Goal: Information Seeking & Learning: Learn about a topic

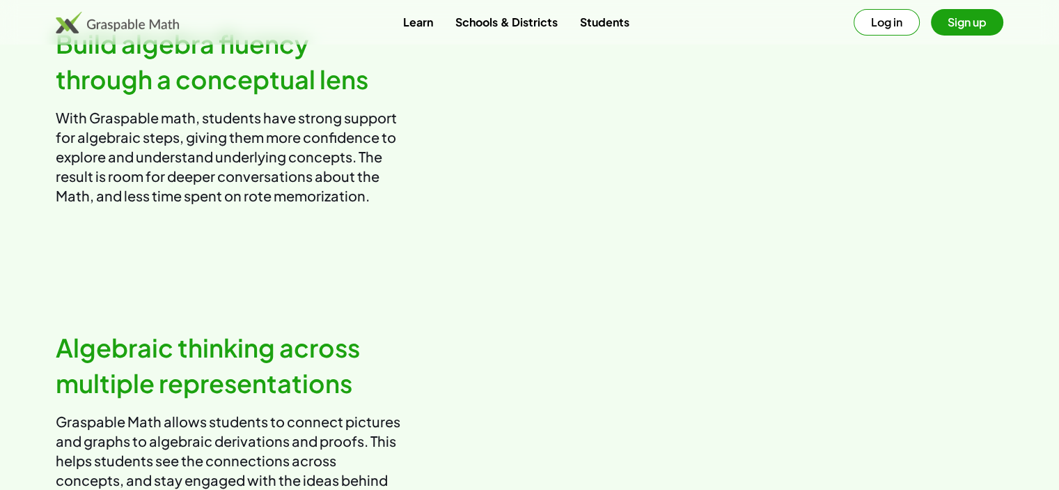
scroll to position [109, 0]
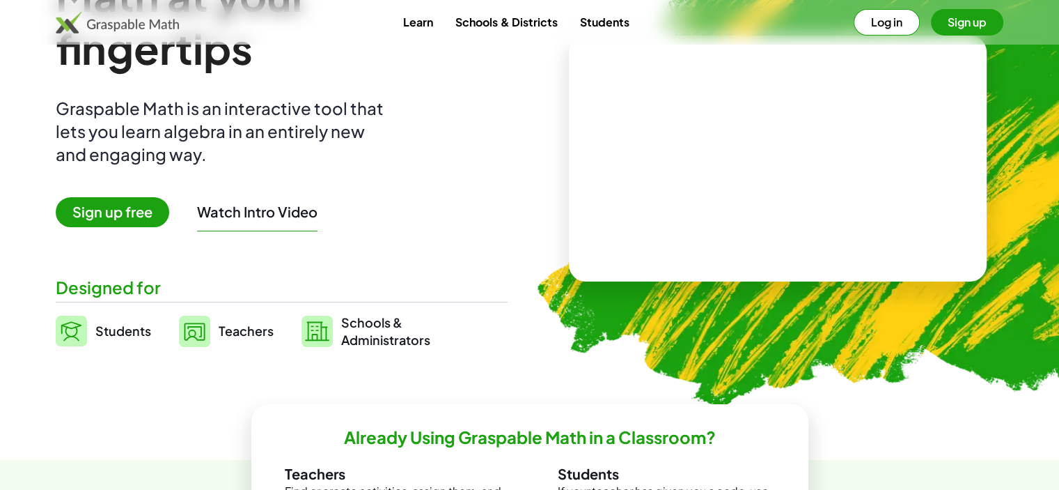
click at [903, 15] on button "Log in" at bounding box center [887, 22] width 66 height 26
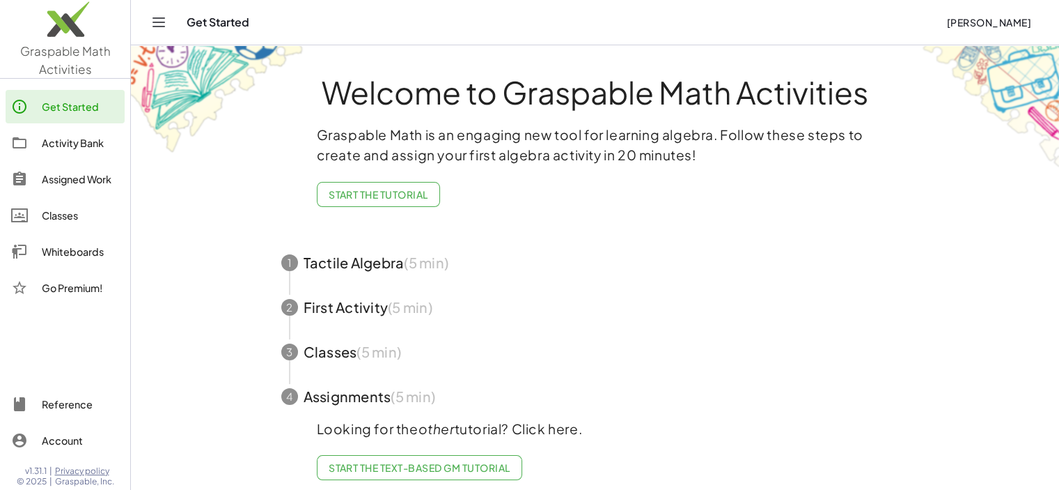
scroll to position [20, 0]
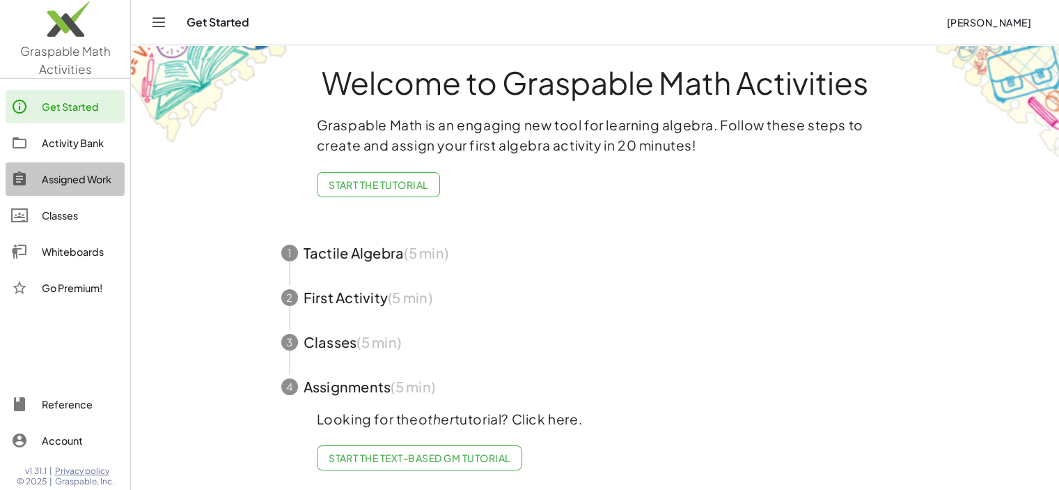
click at [77, 180] on div "Assigned Work" at bounding box center [80, 179] width 77 height 17
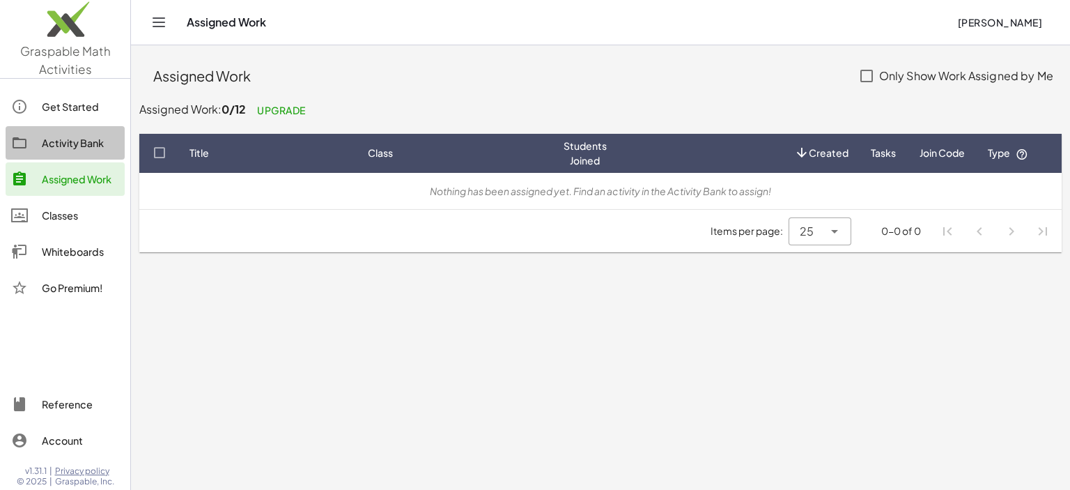
click at [75, 140] on div "Activity Bank" at bounding box center [80, 142] width 77 height 17
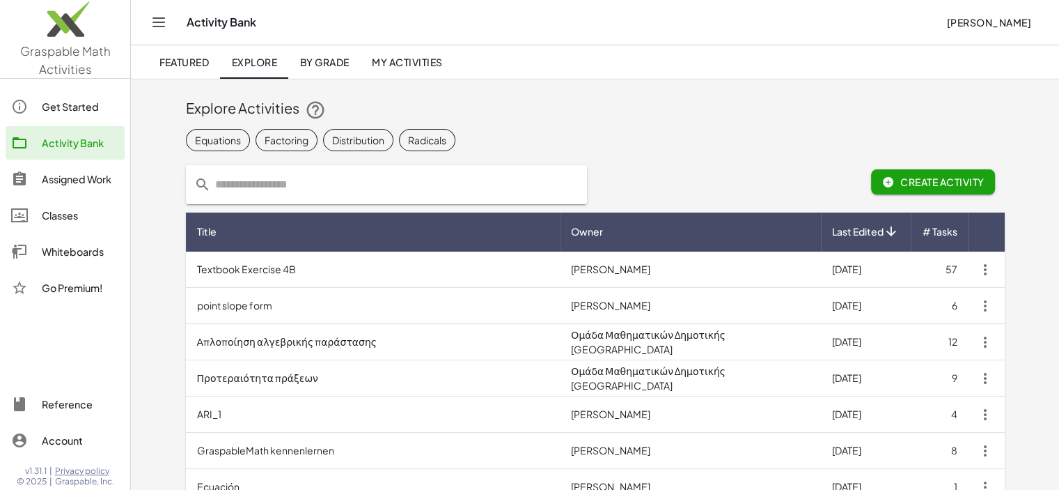
click at [158, 19] on icon "Toggle navigation" at bounding box center [158, 22] width 17 height 17
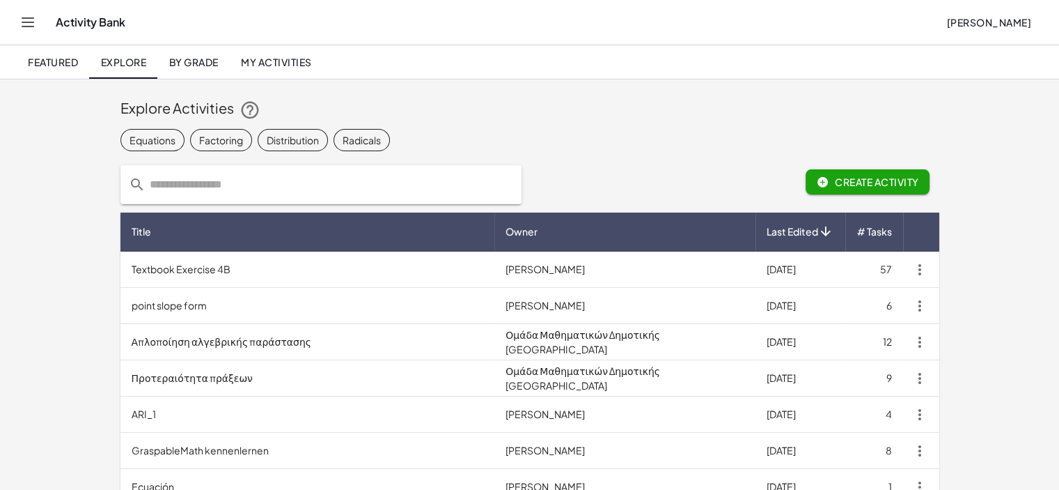
click at [167, 180] on input "text" at bounding box center [330, 184] width 368 height 39
click at [185, 66] on span "By Grade" at bounding box center [193, 62] width 49 height 13
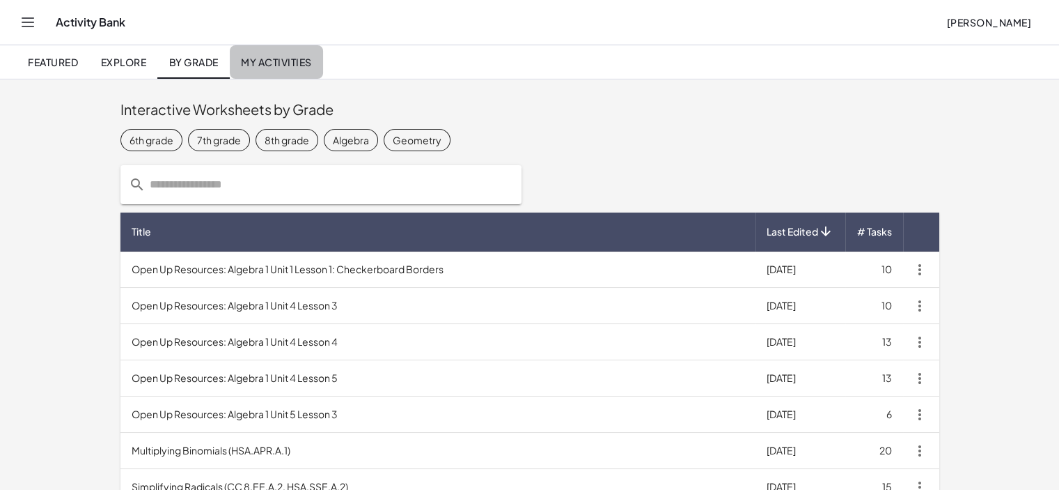
click at [276, 63] on span "My Activities" at bounding box center [276, 62] width 71 height 13
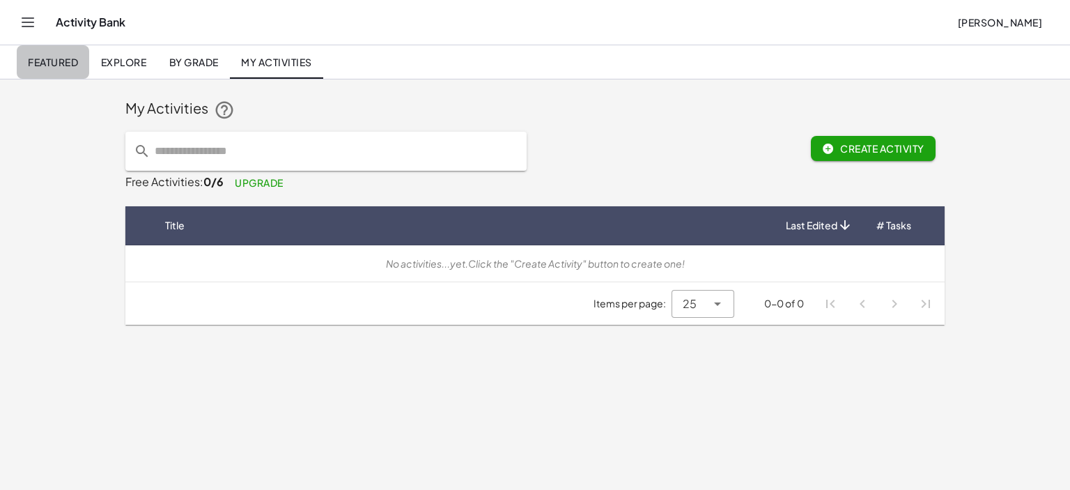
click at [63, 61] on span "Featured" at bounding box center [53, 62] width 50 height 13
